Goal: Navigation & Orientation: Find specific page/section

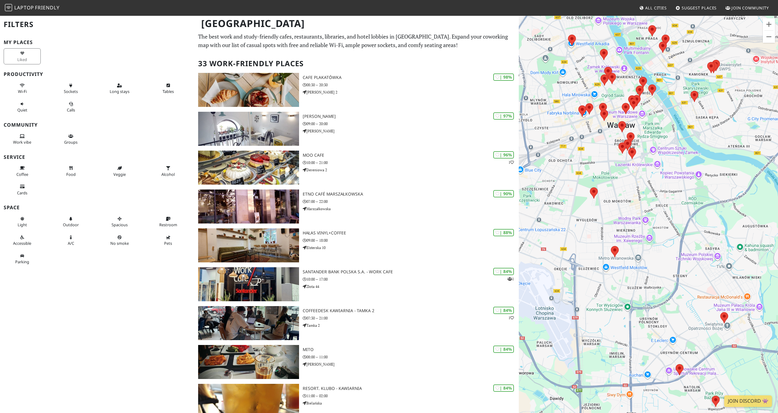
click at [23, 9] on span "Laptop" at bounding box center [24, 7] width 20 height 7
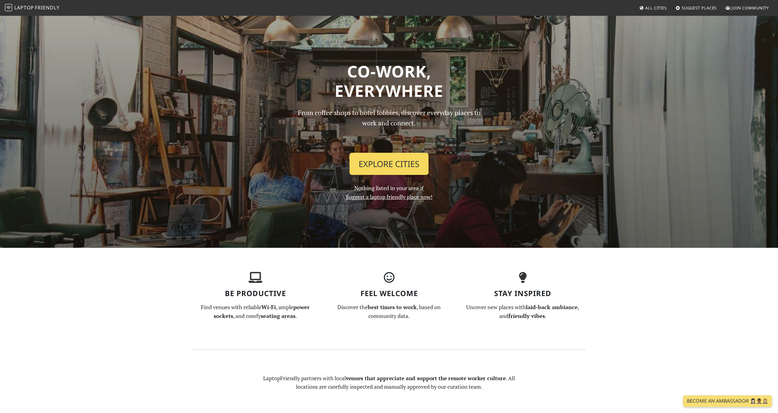
click at [411, 169] on link "Explore Cities" at bounding box center [388, 164] width 79 height 22
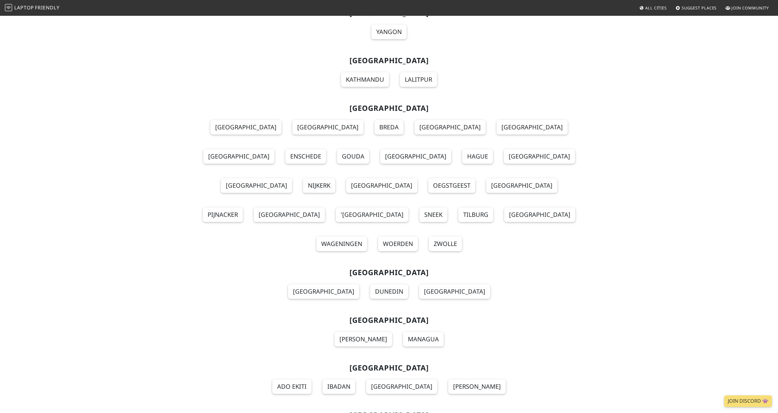
scroll to position [4545, 0]
